Goal: Task Accomplishment & Management: Complete application form

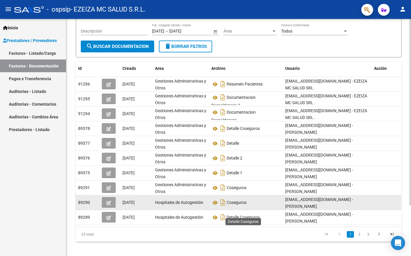
scroll to position [64, 0]
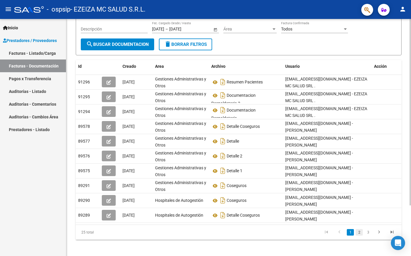
click at [359, 230] on link "2" at bounding box center [358, 232] width 7 height 7
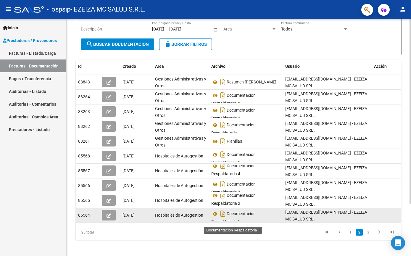
scroll to position [4, 0]
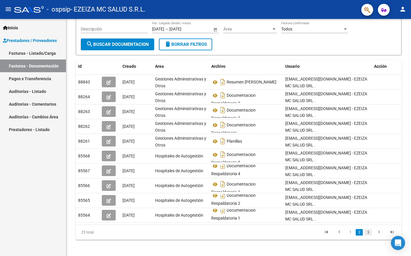
click at [367, 230] on link "3" at bounding box center [367, 232] width 7 height 7
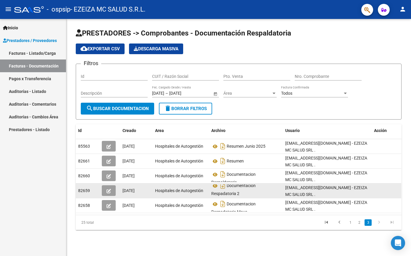
scroll to position [0, 0]
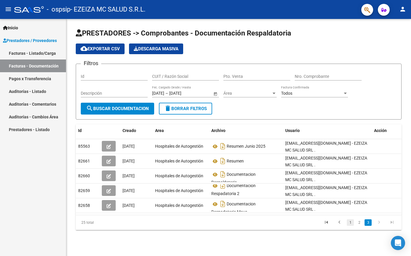
click at [350, 223] on link "1" at bounding box center [350, 222] width 7 height 7
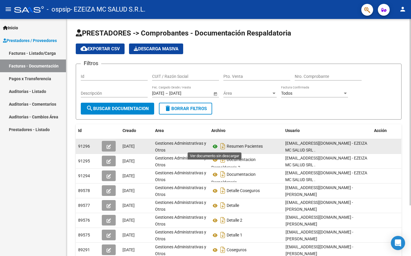
click at [215, 147] on icon at bounding box center [215, 146] width 8 height 7
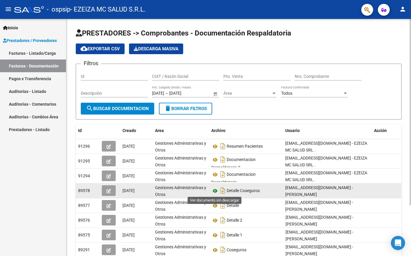
click at [216, 192] on icon at bounding box center [215, 190] width 8 height 7
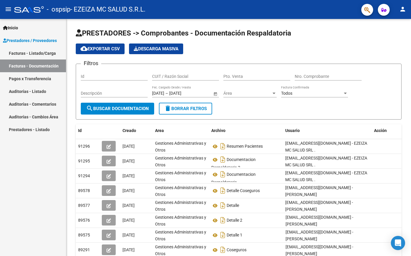
click at [35, 76] on link "Pagos x Transferencia" at bounding box center [33, 78] width 66 height 13
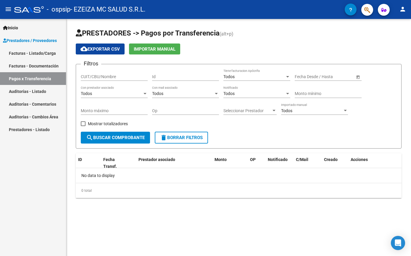
click at [34, 64] on link "Facturas - Documentación" at bounding box center [33, 65] width 66 height 13
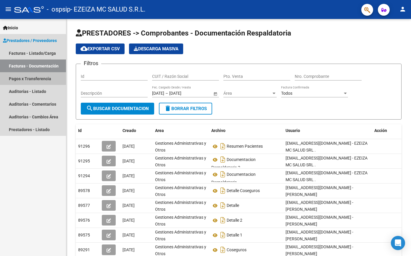
click at [35, 79] on link "Pagos x Transferencia" at bounding box center [33, 78] width 66 height 13
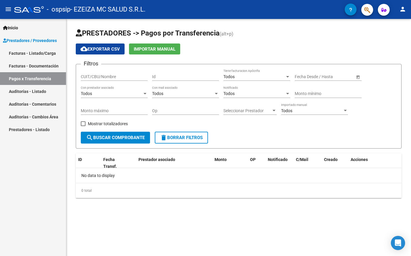
click at [98, 72] on div "CUIT/CBU/Nombre" at bounding box center [114, 75] width 67 height 12
click at [98, 75] on input "CUIT/CBU/Nombre" at bounding box center [114, 76] width 67 height 5
click at [36, 52] on link "Facturas - Listado/Carga" at bounding box center [33, 53] width 66 height 13
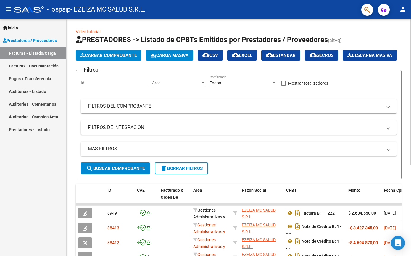
click at [95, 54] on span "Cargar Comprobante" at bounding box center [108, 55] width 56 height 5
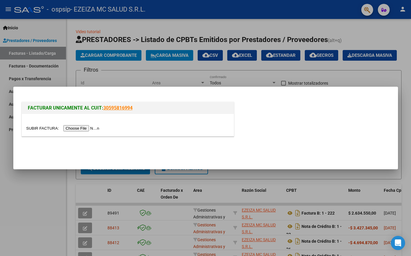
click at [77, 129] on input "file" at bounding box center [63, 128] width 75 height 6
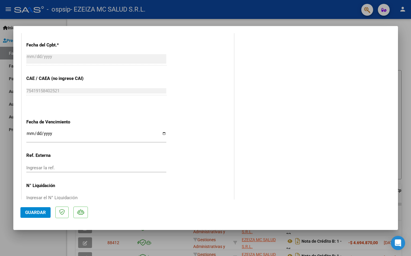
scroll to position [306, 0]
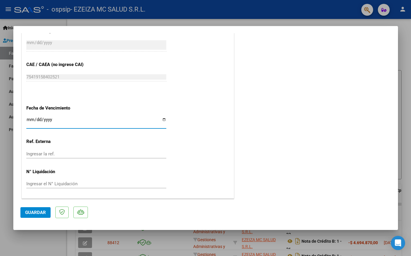
click at [29, 119] on input "Ingresar la fecha" at bounding box center [96, 121] width 140 height 9
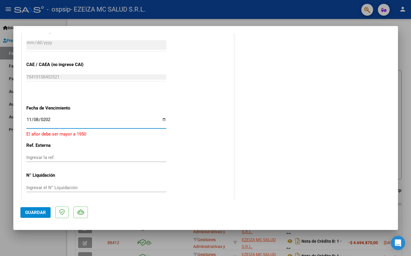
type input "[DATE]"
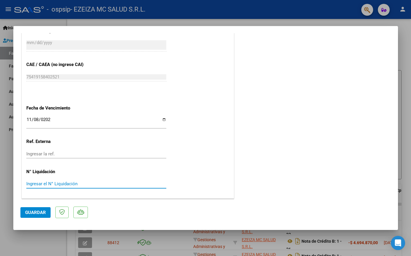
click at [46, 185] on input "Ingresar el N° Liquidación" at bounding box center [96, 183] width 140 height 5
type input "9"
click at [77, 193] on div "9 Ingresar el N° Liquidación" at bounding box center [96, 186] width 140 height 14
click at [30, 210] on span "Guardar" at bounding box center [35, 212] width 21 height 5
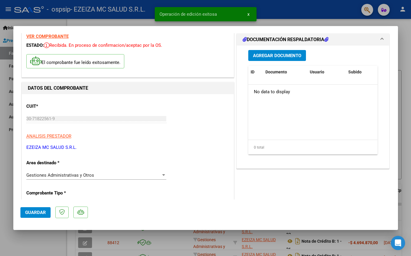
scroll to position [0, 0]
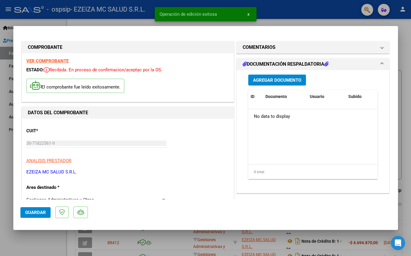
click at [266, 81] on span "Agregar Documento" at bounding box center [277, 79] width 48 height 5
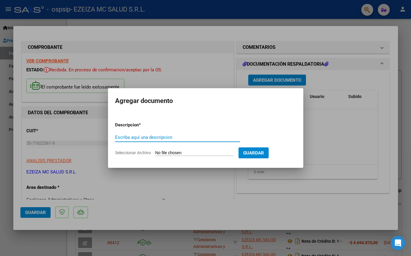
click at [170, 135] on input "Escriba aquí una descripcion" at bounding box center [177, 137] width 125 height 5
type input "D"
type input "RESUMEN"
click at [193, 152] on input "Seleccionar Archivo" at bounding box center [194, 153] width 78 height 6
type input "C:\fakepath\OSPSIP RESUMEN 2025 final - SEPTIEMBRE.pdf"
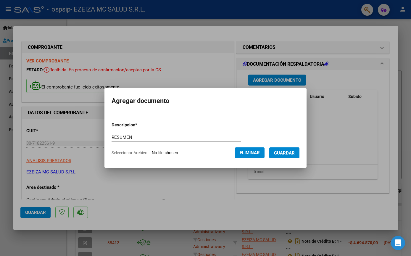
click at [285, 153] on span "Guardar" at bounding box center [284, 152] width 21 height 5
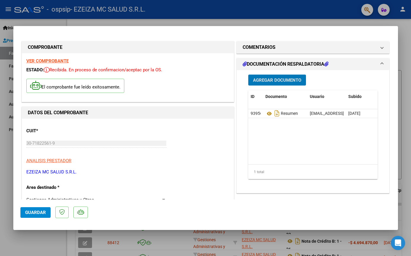
click at [281, 71] on div "Agregar Documento ID Documento Usuario Subido Acción 93956 Resumen [EMAIL_ADDRE…" at bounding box center [313, 129] width 138 height 118
click at [279, 77] on button "Agregar Documento" at bounding box center [277, 80] width 58 height 11
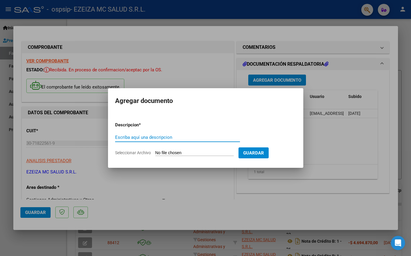
click at [159, 152] on input "Seleccionar Archivo" at bounding box center [194, 153] width 78 height 6
type input "C:\fakepath\carpeta 1.zip"
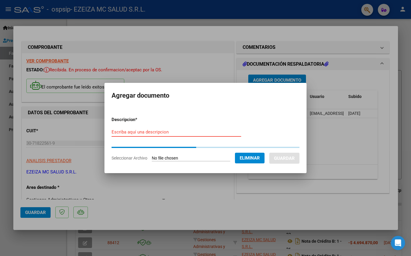
click at [139, 134] on input "Escriba aquí una descripcion" at bounding box center [176, 131] width 130 height 5
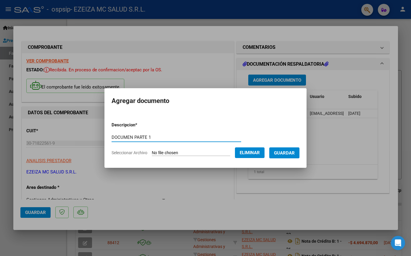
click at [127, 135] on input "DOCUMEN PARTE 1" at bounding box center [176, 137] width 130 height 5
type input "DOCU RESPALDATORIA PARTE 1"
click at [287, 152] on span "Guardar" at bounding box center [284, 152] width 21 height 5
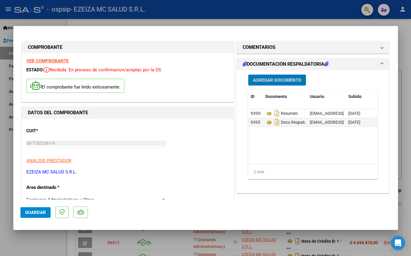
click at [261, 82] on span "Agregar Documento" at bounding box center [277, 79] width 48 height 5
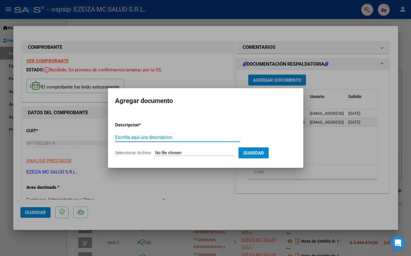
click at [208, 151] on input "Seleccionar Archivo" at bounding box center [194, 153] width 78 height 6
type input "C:\fakepath\Carpeta 2 .zip"
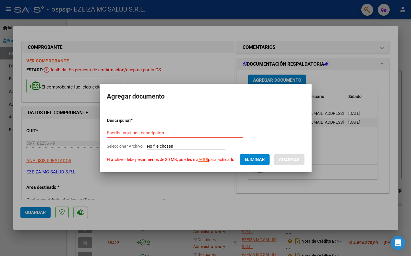
click at [198, 135] on input "Escriba aquí una descripcion" at bounding box center [175, 132] width 136 height 5
type input "DOCU RESPALDATORIA PARTE 2"
click at [203, 160] on link "AQUI" at bounding box center [202, 159] width 9 height 5
click at [140, 146] on span "Seleccionar Archivo" at bounding box center [125, 146] width 36 height 5
click at [119, 148] on span "Seleccionar Archivo" at bounding box center [125, 146] width 36 height 5
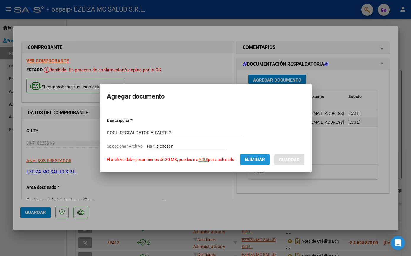
click at [265, 160] on span "Eliminar" at bounding box center [255, 159] width 20 height 5
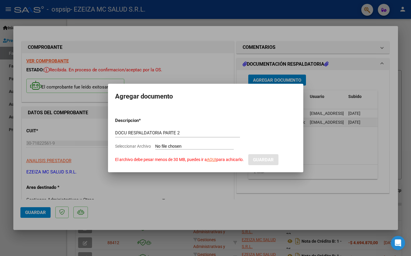
click at [197, 150] on form "Descripcion * DOCU RESPALDATORIA PARTE 2 Escriba aquí una descripcion Seleccion…" at bounding box center [205, 139] width 181 height 52
click at [196, 146] on input "Seleccionar Archivo El archivo debe pesar menos de 30 MB, puedes ir a AQUI para…" at bounding box center [194, 147] width 78 height 6
type input "C:\fakepath\Carpeta 2 .zip"
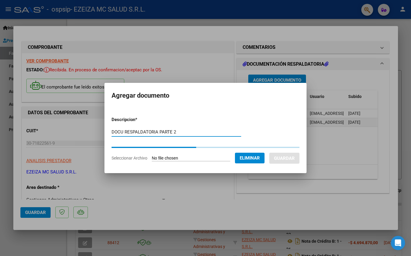
click at [178, 131] on input "DOCU RESPALDATORIA PARTE 2" at bounding box center [176, 131] width 130 height 5
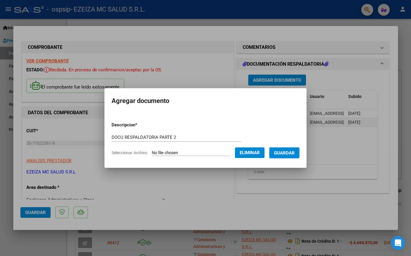
click at [202, 131] on form "Descripcion * DOCU RESPALDATORIA PARTE 2 Escriba aquí una descripcion Seleccion…" at bounding box center [205, 138] width 188 height 43
click at [290, 159] on form "Descripcion * DOCU RESPALDATORIA PARTE 2 Escriba aquí una descripcion Seleccion…" at bounding box center [205, 138] width 188 height 43
click at [290, 156] on button "Guardar" at bounding box center [284, 152] width 30 height 11
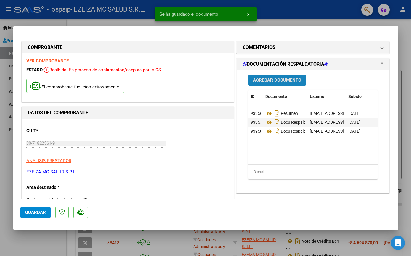
click at [274, 83] on button "Agregar Documento" at bounding box center [277, 80] width 58 height 11
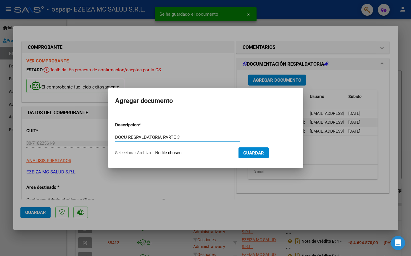
type input "DOCU RESPALDATORIA PARTE 3"
click at [174, 157] on form "Descripcion * DOCU RESPALDATORIA PARTE 3 Escriba aquí una descripcion Seleccion…" at bounding box center [205, 138] width 181 height 43
click at [175, 152] on input "Seleccionar Archivo" at bounding box center [194, 153] width 78 height 6
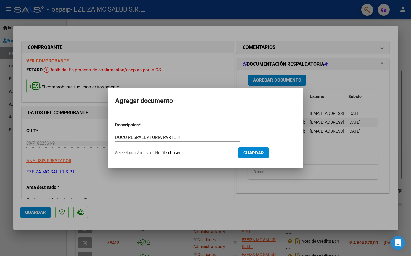
type input "C:\fakepath\CARPETA 3.zip"
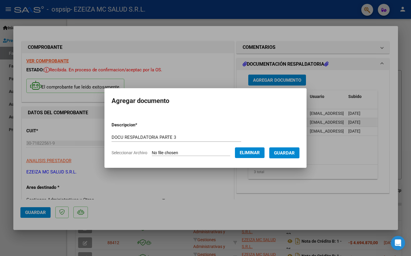
click at [293, 153] on span "Guardar" at bounding box center [284, 152] width 21 height 5
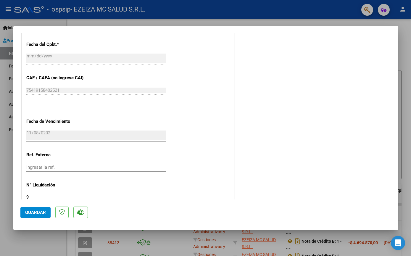
scroll to position [306, 0]
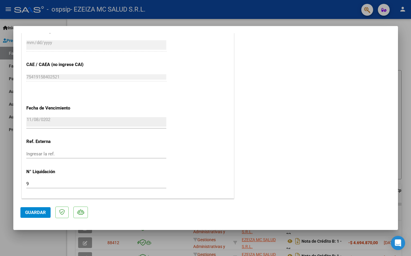
click at [32, 211] on span "Guardar" at bounding box center [35, 212] width 21 height 5
click at [41, 214] on span "Guardar" at bounding box center [35, 212] width 21 height 5
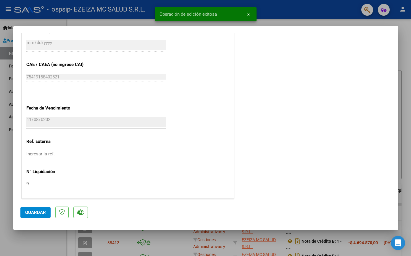
click at [249, 16] on span "x" at bounding box center [248, 14] width 2 height 5
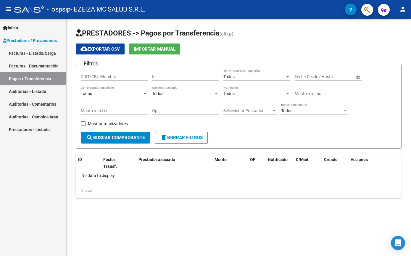
click at [39, 68] on link "Facturas - Documentación" at bounding box center [33, 65] width 66 height 13
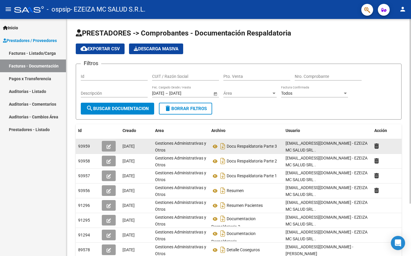
click at [107, 147] on icon "button" at bounding box center [108, 146] width 4 height 4
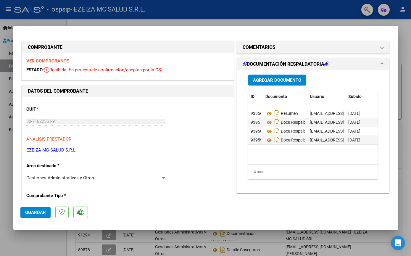
click at [277, 21] on div at bounding box center [205, 128] width 411 height 256
type input "$ 0,00"
